Goal: Task Accomplishment & Management: Manage account settings

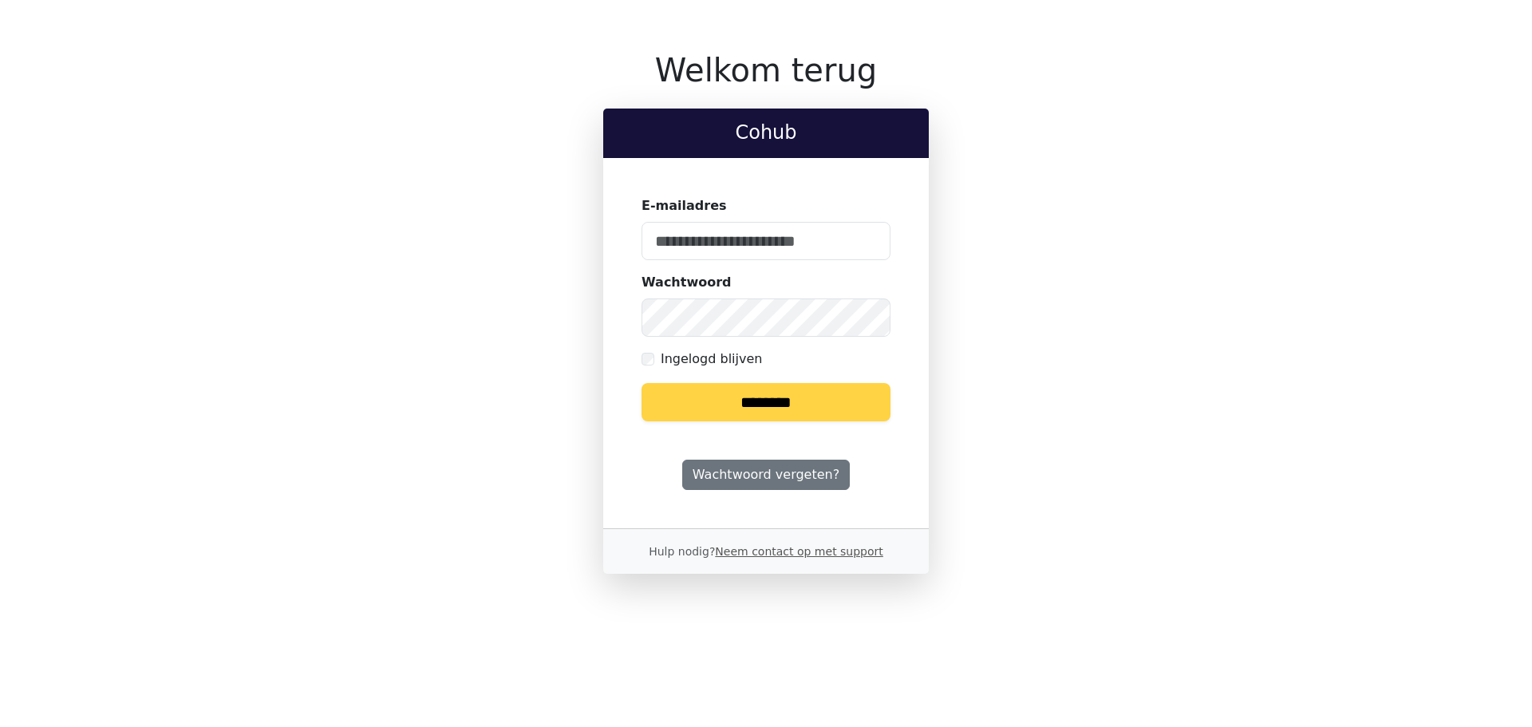
type input "**********"
click at [760, 400] on input "********" at bounding box center [765, 402] width 249 height 38
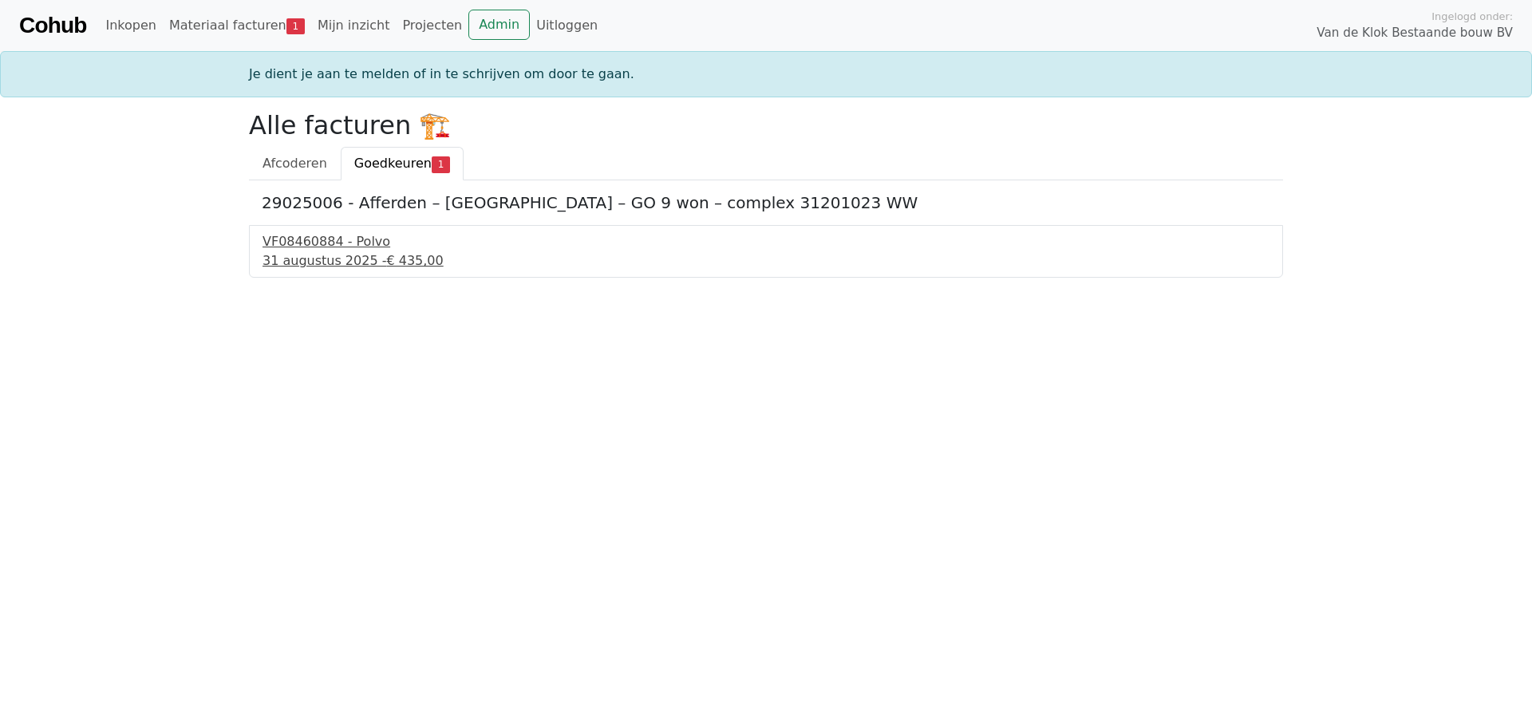
click at [306, 237] on div "VF08460884 - Polvo" at bounding box center [765, 241] width 1007 height 19
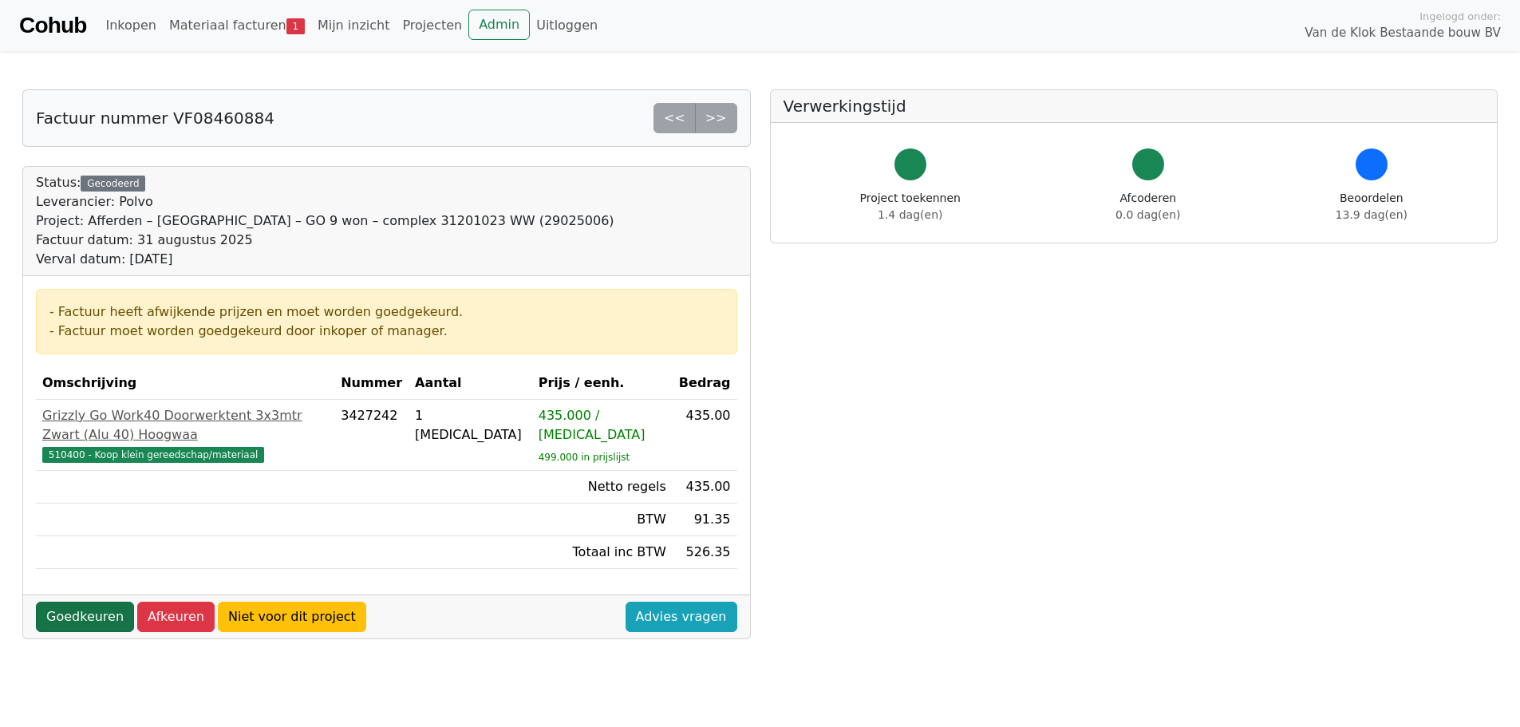
click at [72, 601] on link "Goedkeuren" at bounding box center [85, 616] width 98 height 30
